Goal: Task Accomplishment & Management: Manage account settings

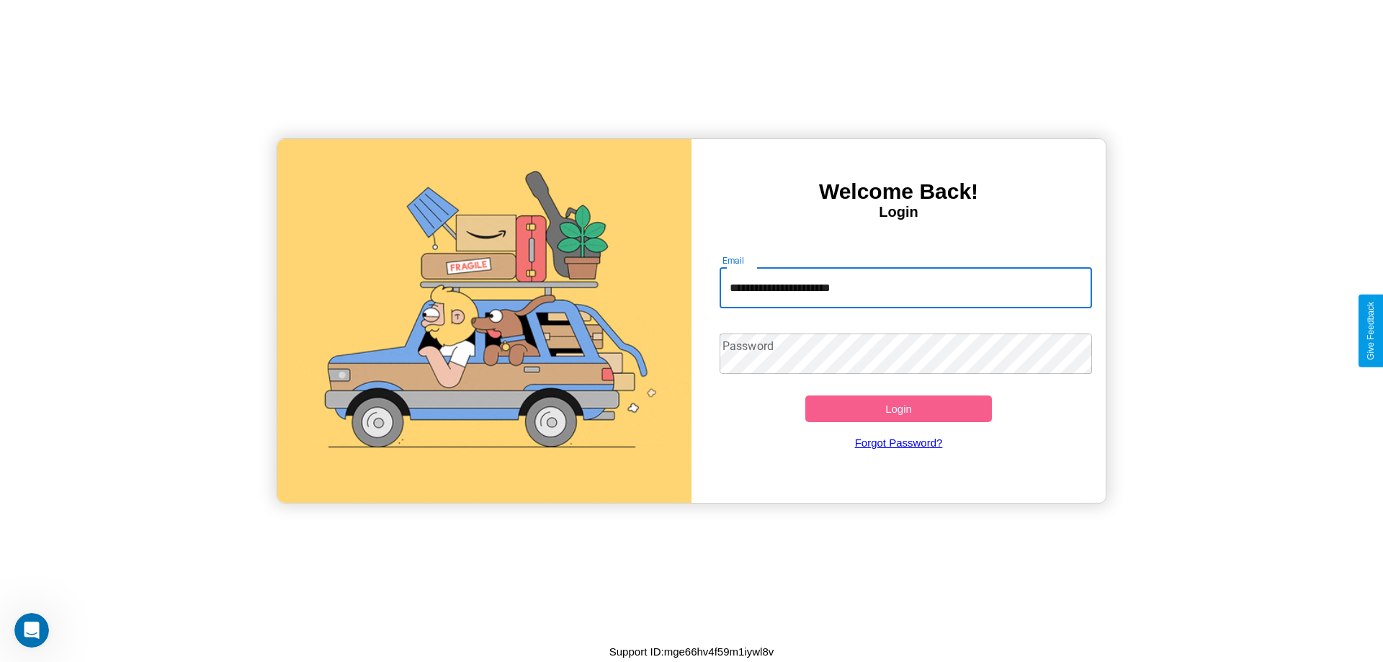
type input "**********"
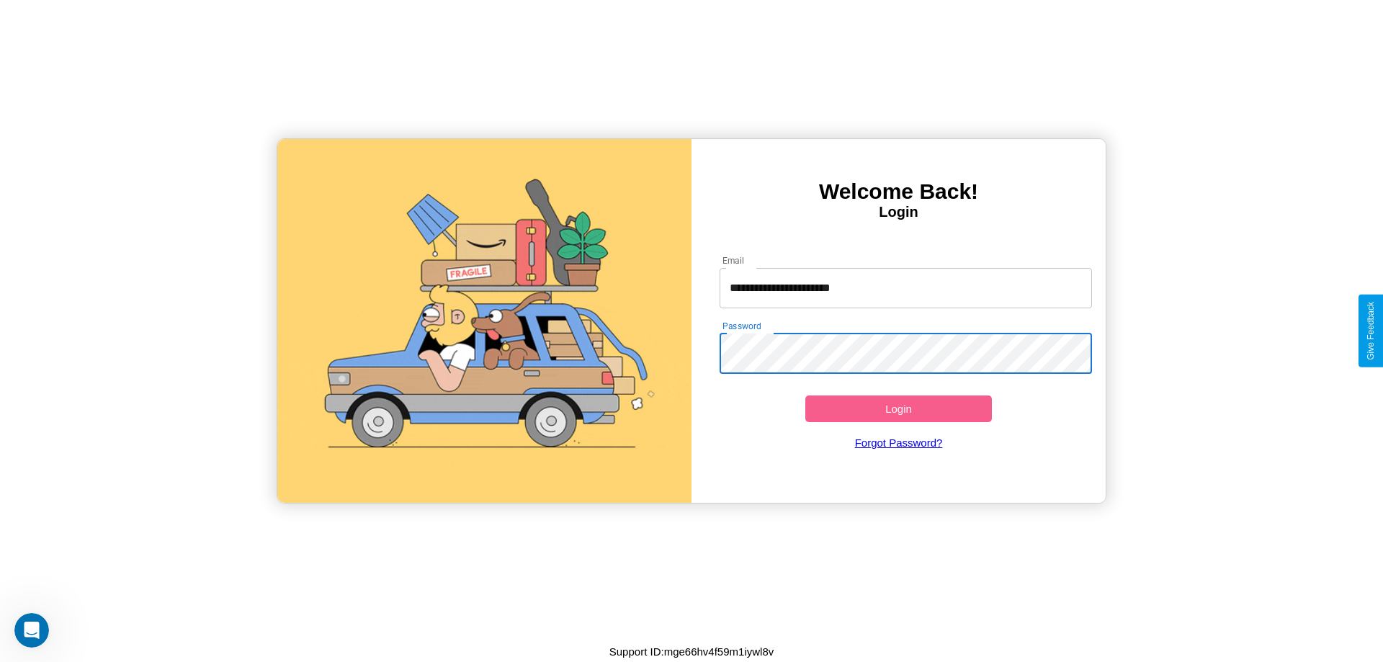
click at [898, 408] on button "Login" at bounding box center [898, 408] width 187 height 27
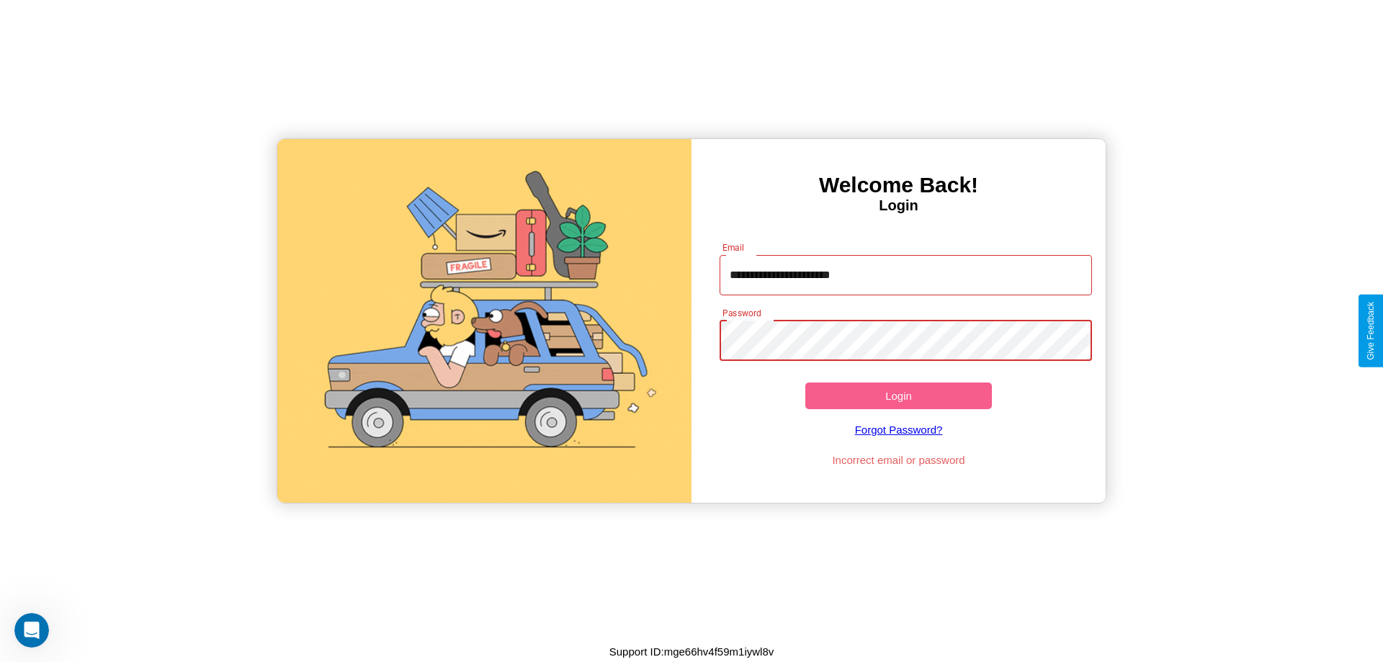
click at [898, 395] on button "Login" at bounding box center [898, 395] width 187 height 27
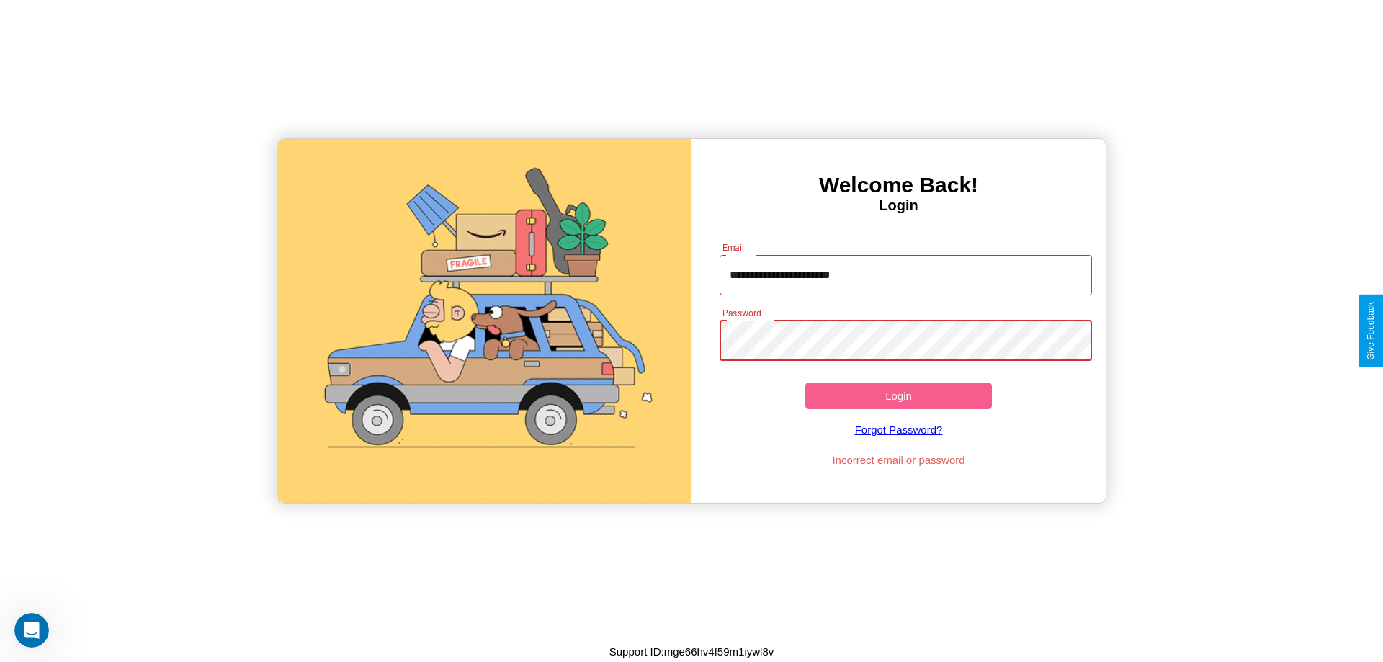
click at [898, 395] on button "Login" at bounding box center [898, 395] width 187 height 27
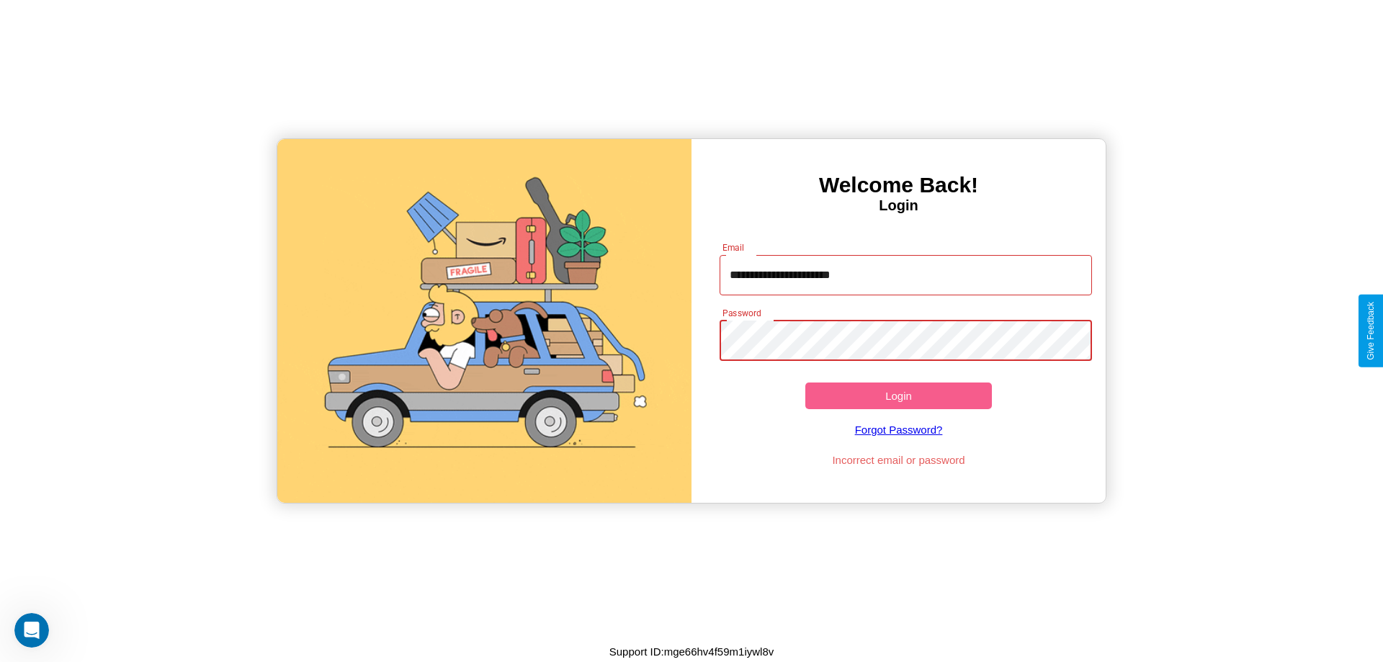
click at [898, 395] on button "Login" at bounding box center [898, 395] width 187 height 27
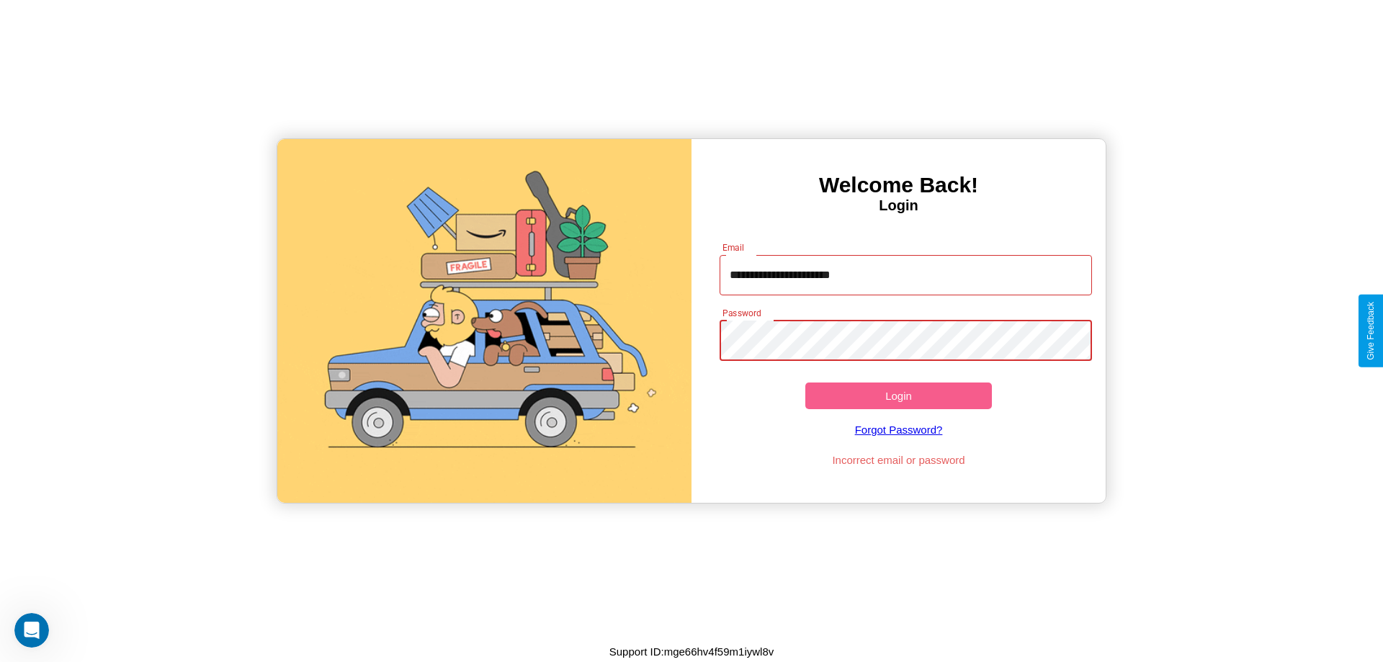
click at [898, 395] on button "Login" at bounding box center [898, 395] width 187 height 27
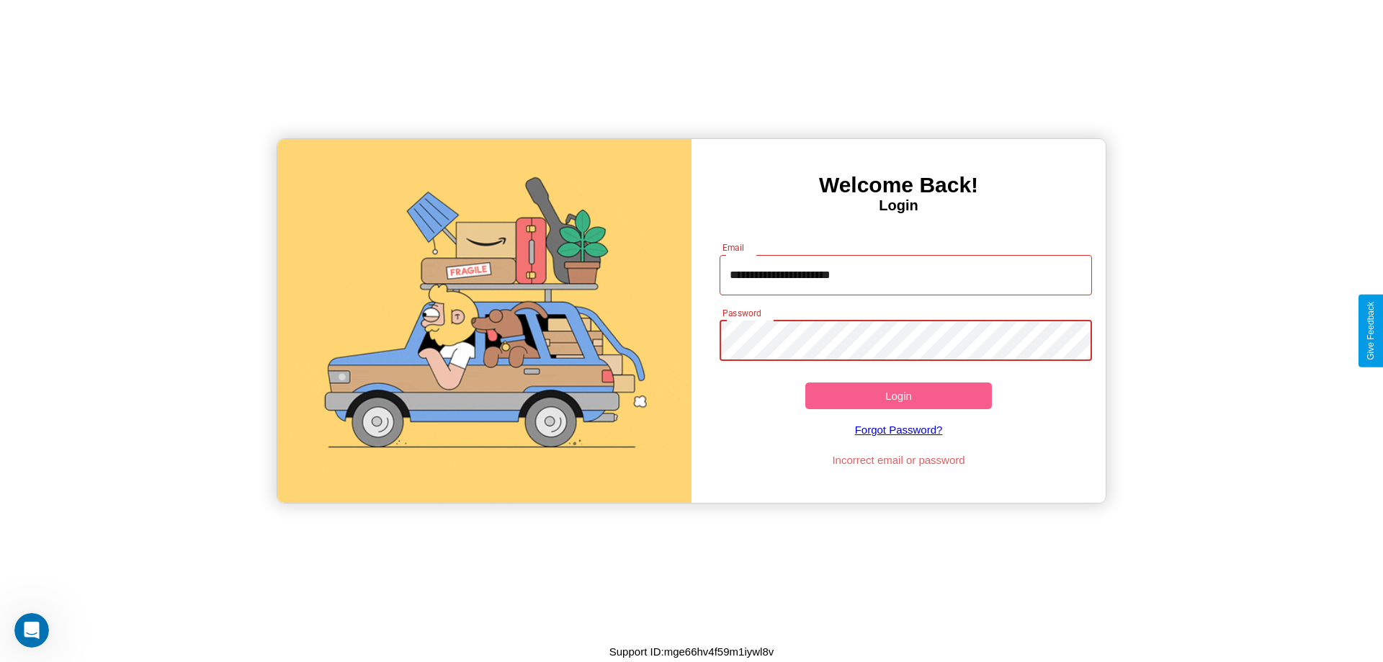
click at [898, 395] on button "Login" at bounding box center [898, 395] width 187 height 27
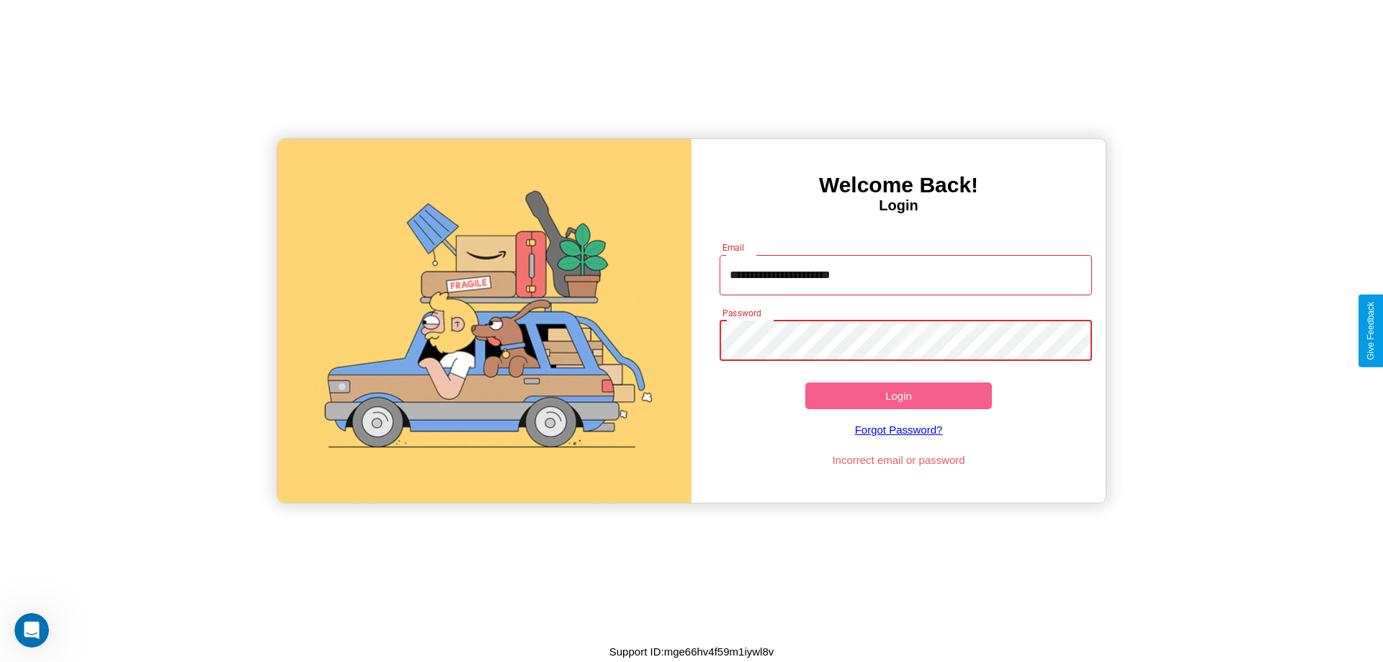
click at [898, 395] on button "Login" at bounding box center [898, 395] width 187 height 27
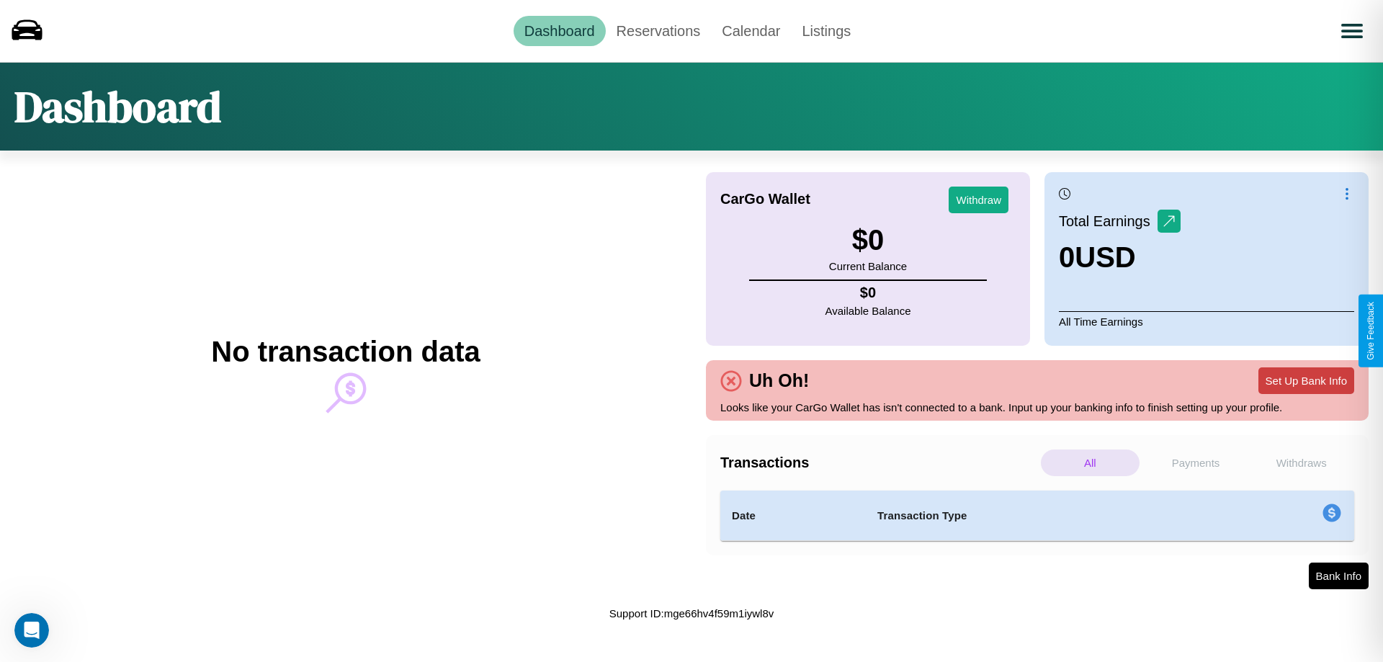
click at [1306, 380] on button "Set Up Bank Info" at bounding box center [1306, 380] width 96 height 27
